Goal: Task Accomplishment & Management: Use online tool/utility

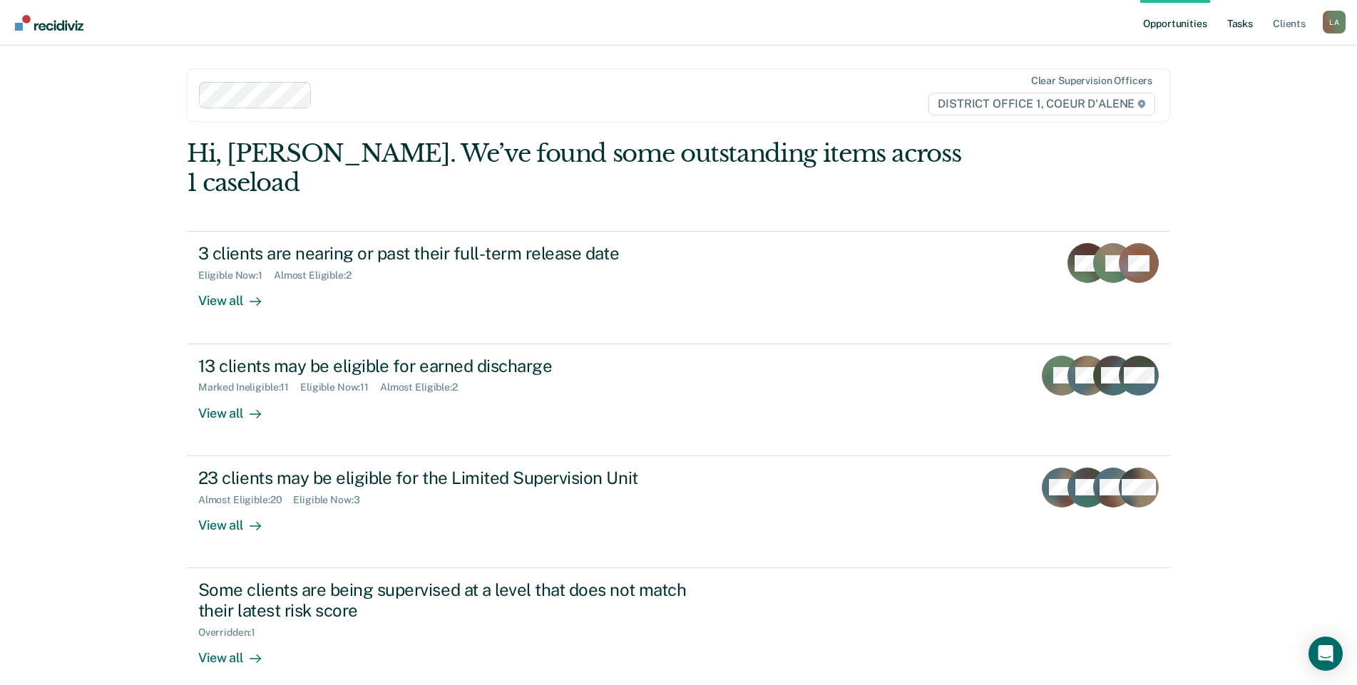
click at [962, 25] on link "Tasks" at bounding box center [1239, 23] width 31 height 46
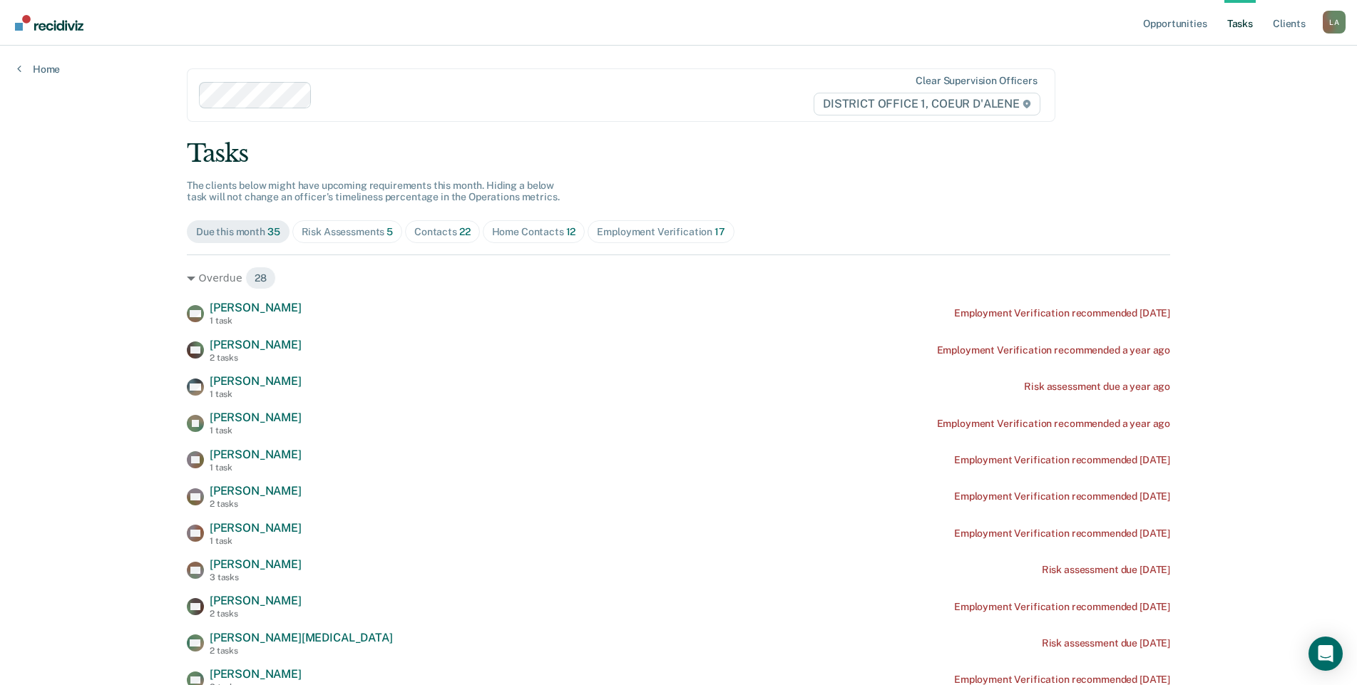
click at [471, 238] on div "Contacts 22" at bounding box center [442, 232] width 56 height 12
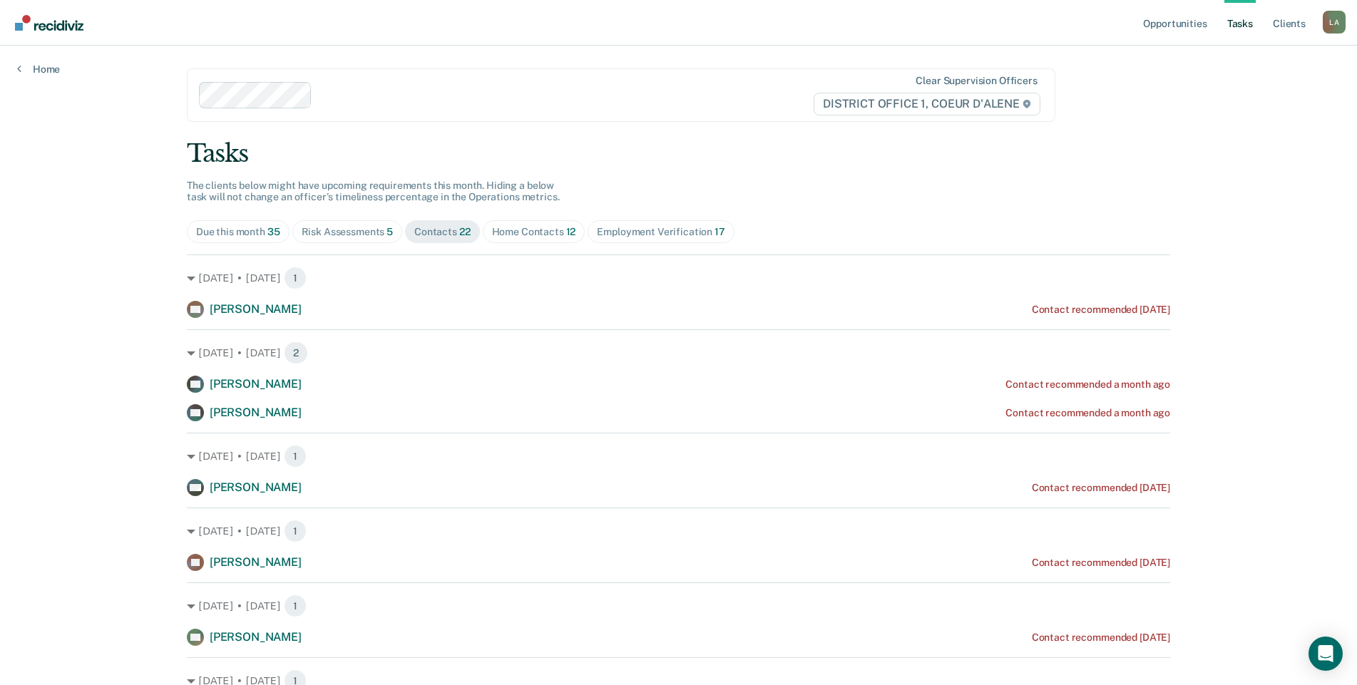
click at [576, 238] on div "Home Contacts 12" at bounding box center [534, 232] width 84 height 12
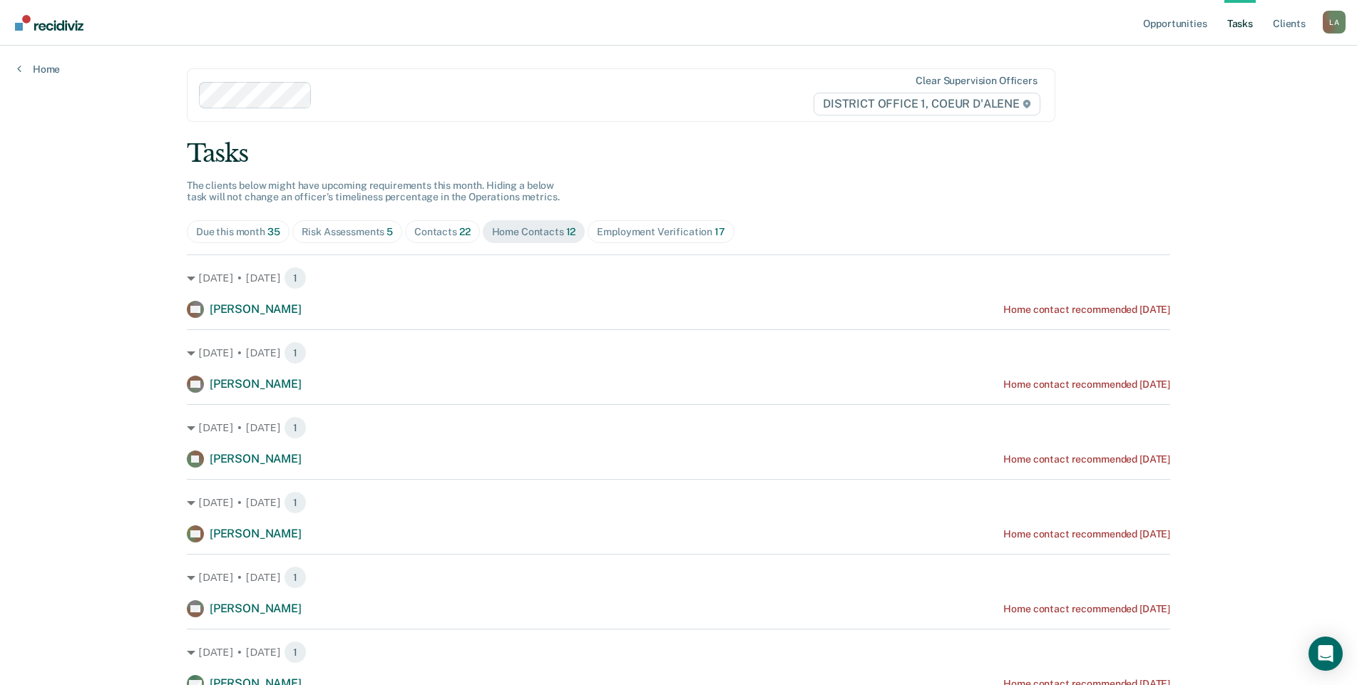
click at [962, 30] on link "Tasks" at bounding box center [1239, 23] width 31 height 46
click at [471, 238] on div "Contacts 22" at bounding box center [442, 232] width 56 height 12
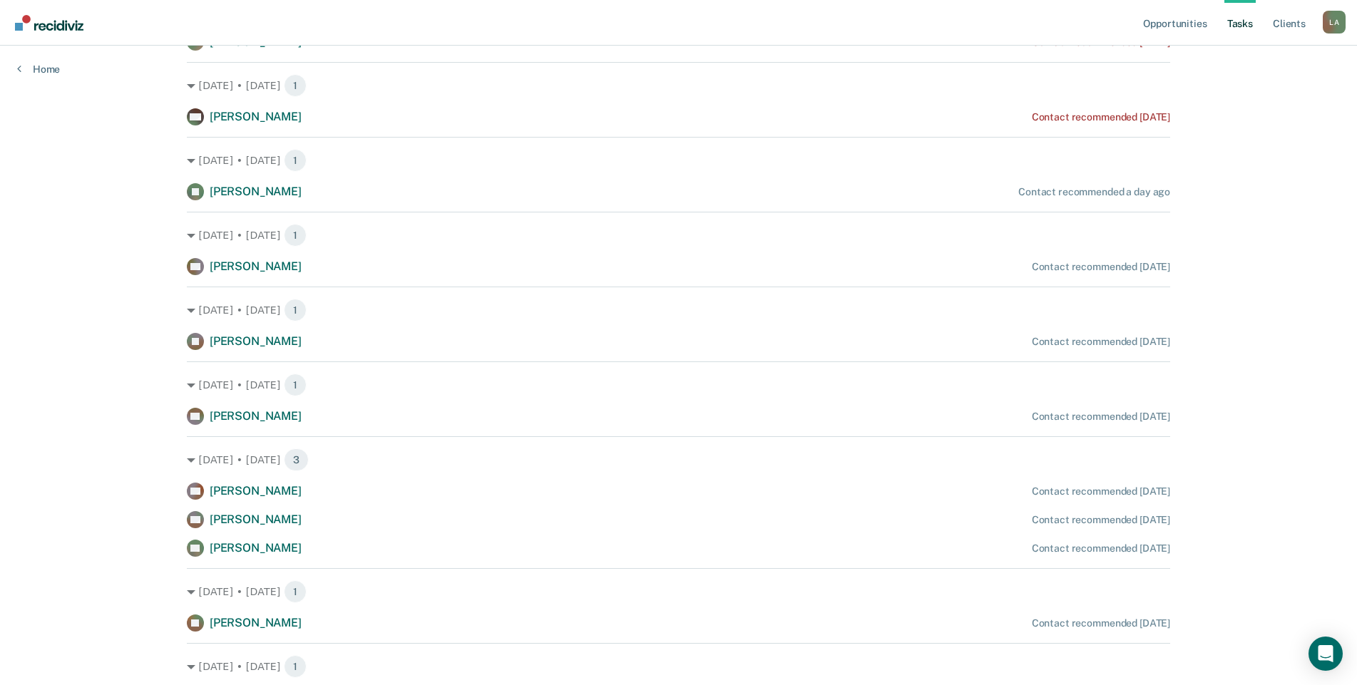
scroll to position [570, 0]
